Goal: Task Accomplishment & Management: Complete application form

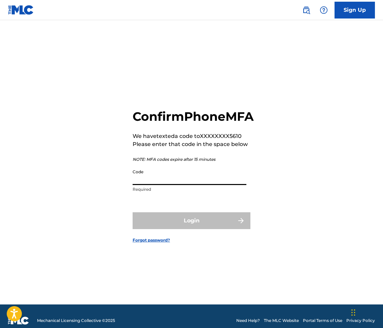
click at [176, 184] on input "Code" at bounding box center [190, 175] width 114 height 19
click at [91, 207] on div "Confirm Phone MFA We have texted a code to XXXXXXXX5610 Please enter that code …" at bounding box center [191, 170] width 383 height 267
click at [147, 185] on input "Code" at bounding box center [190, 175] width 114 height 19
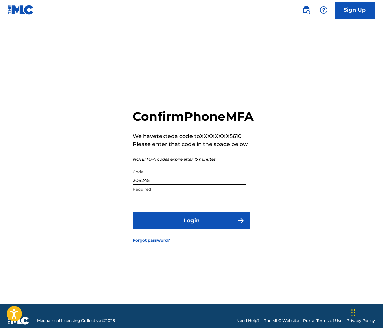
type input "206245"
click at [207, 229] on button "Login" at bounding box center [192, 220] width 118 height 17
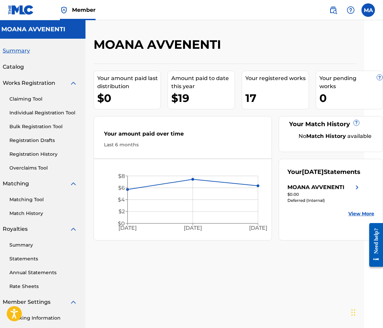
scroll to position [0, 19]
click at [229, 272] on div "MOANA AVVENENTI Your amount paid last distribution $0 Amount paid to date this …" at bounding box center [224, 211] width 278 height 348
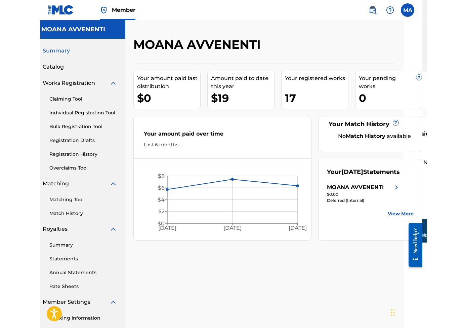
scroll to position [0, 0]
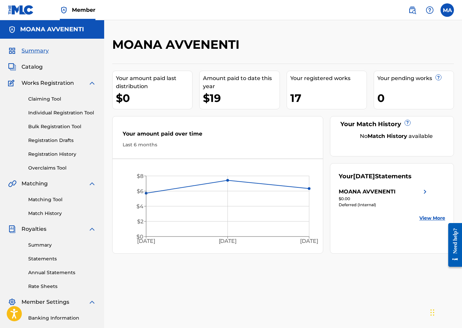
click at [36, 242] on link "Summary" at bounding box center [62, 245] width 68 height 7
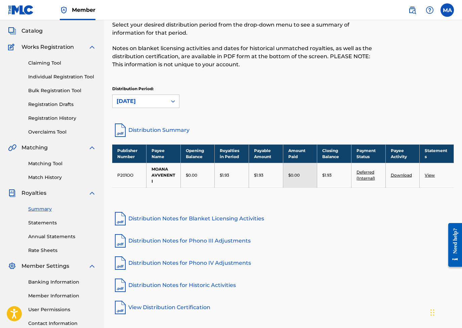
scroll to position [52, 0]
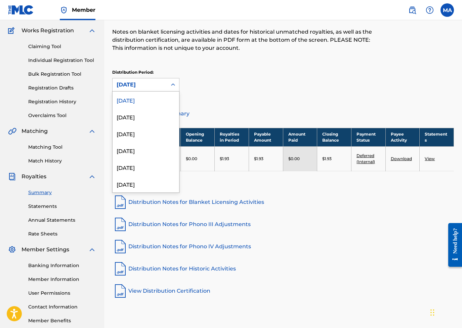
click at [150, 89] on div "[DATE]" at bounding box center [140, 84] width 54 height 13
click at [138, 120] on div "[DATE]" at bounding box center [146, 116] width 67 height 17
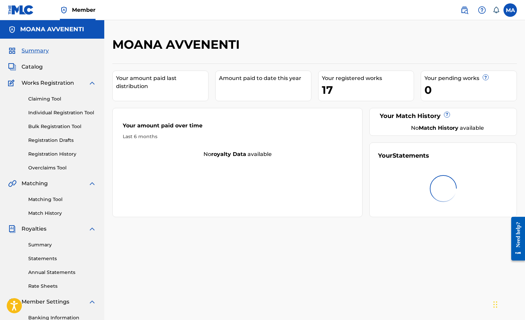
click at [45, 98] on link "Claiming Tool" at bounding box center [62, 99] width 68 height 7
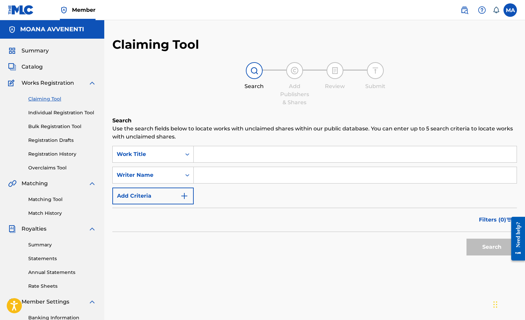
click at [217, 152] on input "Search Form" at bounding box center [355, 154] width 323 height 16
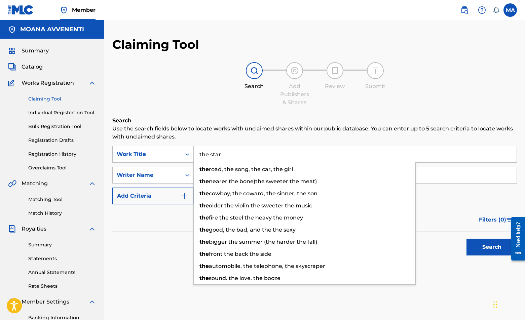
type input "the star"
click at [269, 137] on p "Use the search fields below to locate works with unclaimed shares within our pu…" at bounding box center [314, 133] width 405 height 16
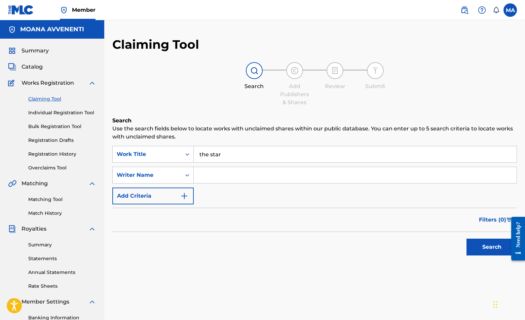
click at [219, 177] on input "Search Form" at bounding box center [355, 175] width 323 height 16
type input "moana avvenenti"
click at [471, 248] on button "Search" at bounding box center [492, 247] width 50 height 17
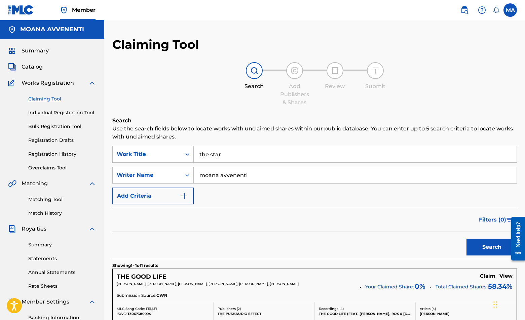
click at [46, 117] on div "Claiming Tool Individual Registration Tool Bulk Registration Tool Registration …" at bounding box center [52, 129] width 88 height 84
click at [42, 113] on link "Individual Registration Tool" at bounding box center [62, 112] width 68 height 7
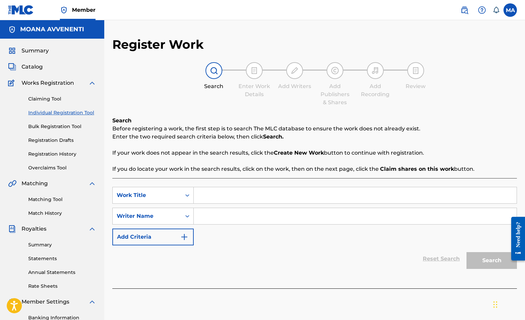
click at [202, 196] on input "Search Form" at bounding box center [355, 195] width 323 height 16
type input "the star"
click at [263, 217] on input "Search Form" at bounding box center [355, 216] width 323 height 16
type input "moana avvenenti"
click at [471, 259] on button "Search" at bounding box center [492, 260] width 50 height 17
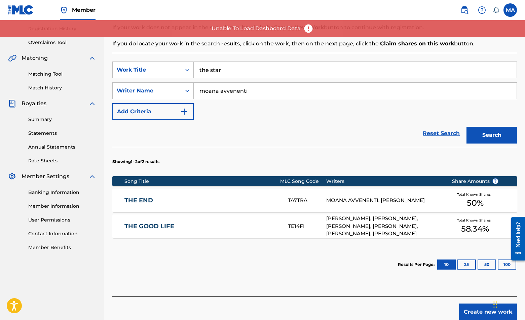
scroll to position [128, 0]
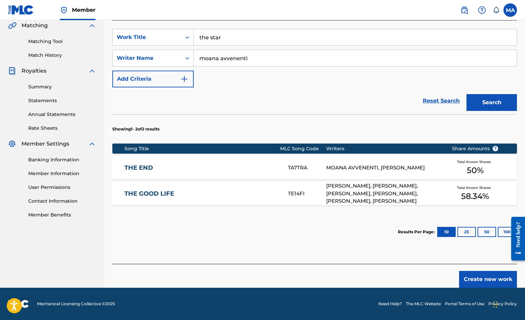
click at [468, 282] on button "Create new work" at bounding box center [488, 279] width 58 height 17
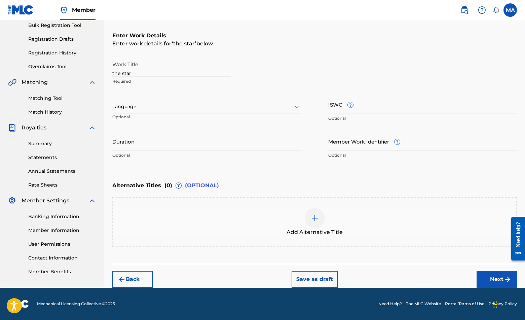
scroll to position [101, 0]
click at [128, 72] on input "the star" at bounding box center [171, 67] width 118 height 19
type input "The Star"
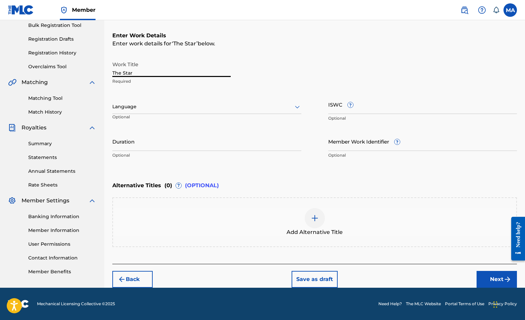
click at [238, 104] on div at bounding box center [206, 107] width 189 height 8
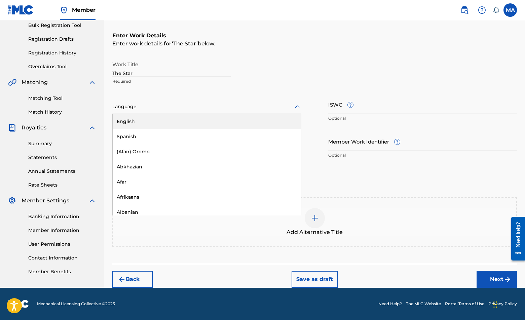
click at [143, 123] on div "English" at bounding box center [207, 121] width 188 height 15
